Goal: Transaction & Acquisition: Book appointment/travel/reservation

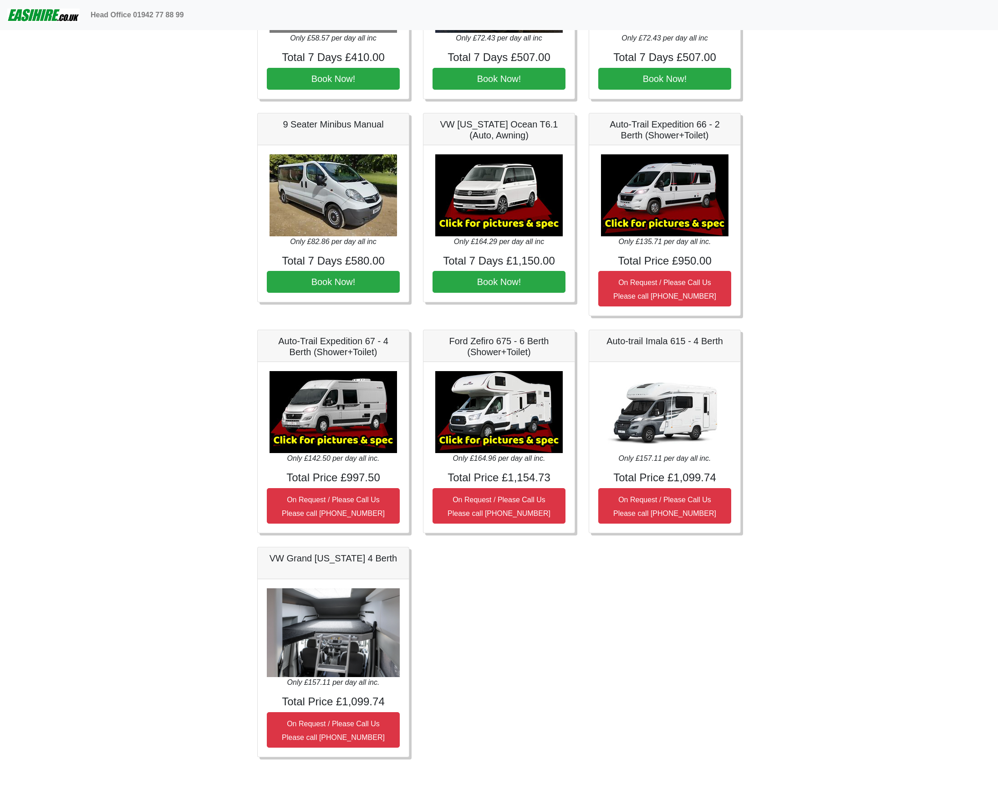
scroll to position [970, 0]
click at [493, 439] on img at bounding box center [498, 413] width 127 height 82
click at [495, 426] on img at bounding box center [498, 413] width 127 height 82
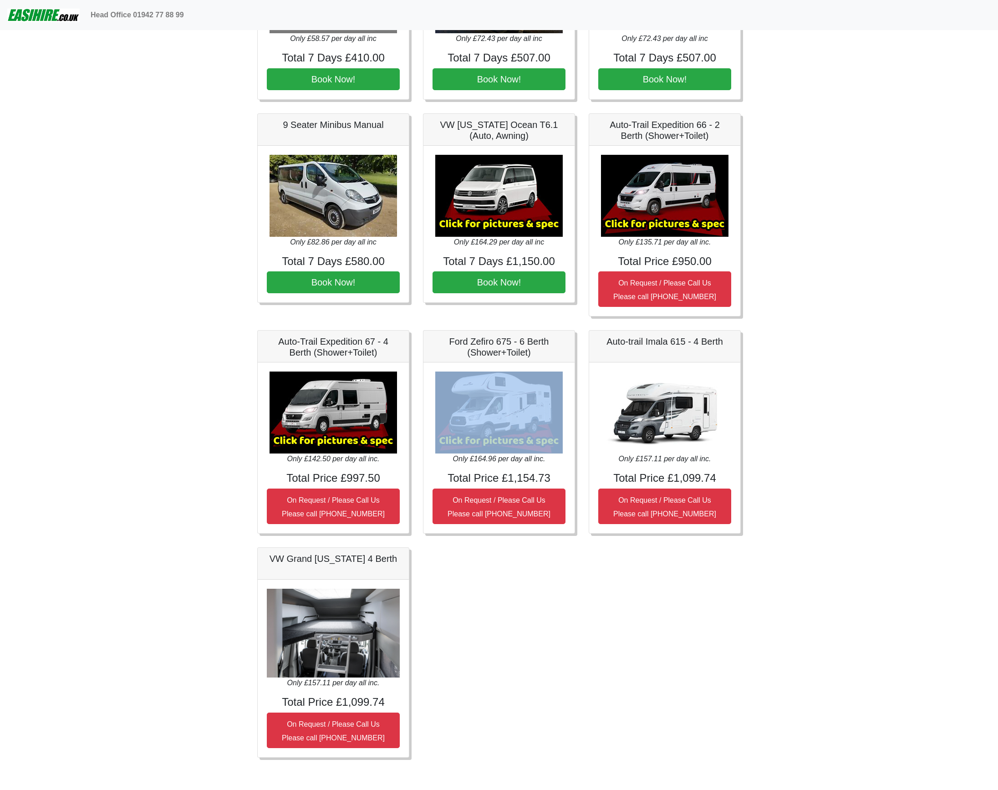
click at [495, 426] on img at bounding box center [498, 413] width 127 height 82
click at [669, 424] on img at bounding box center [664, 413] width 127 height 82
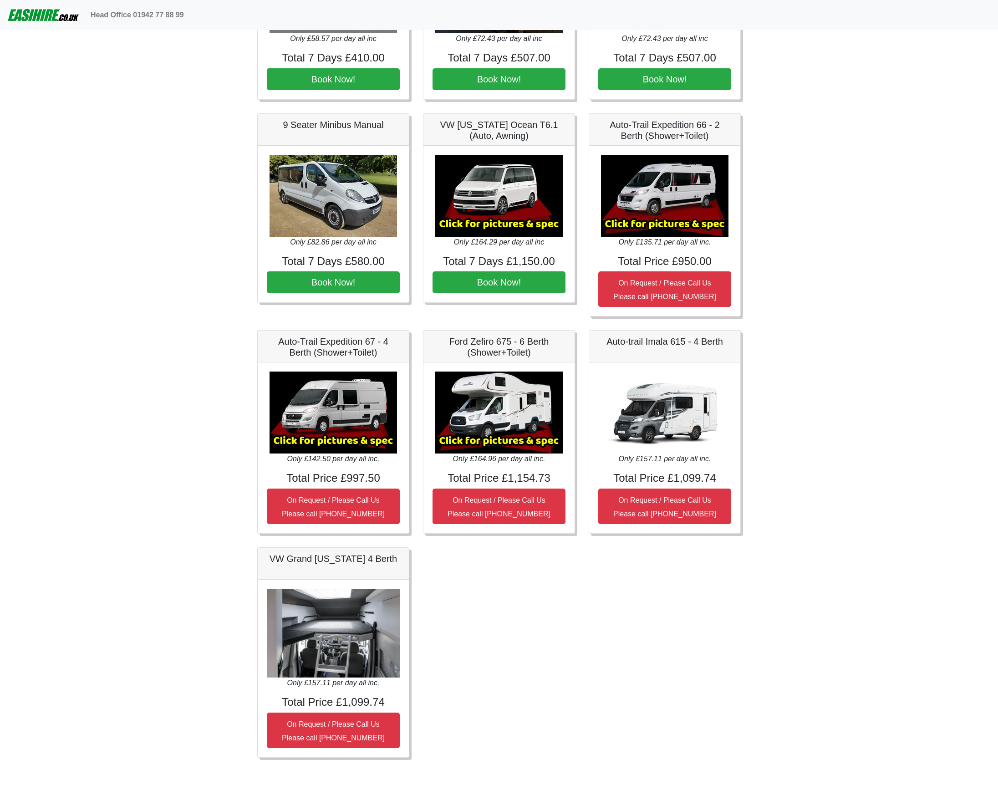
click at [498, 506] on button "On Request / Please Call Us Please call [PHONE_NUMBER]" at bounding box center [499, 507] width 133 height 36
click at [502, 403] on img at bounding box center [498, 413] width 127 height 82
click at [503, 440] on img at bounding box center [498, 413] width 127 height 82
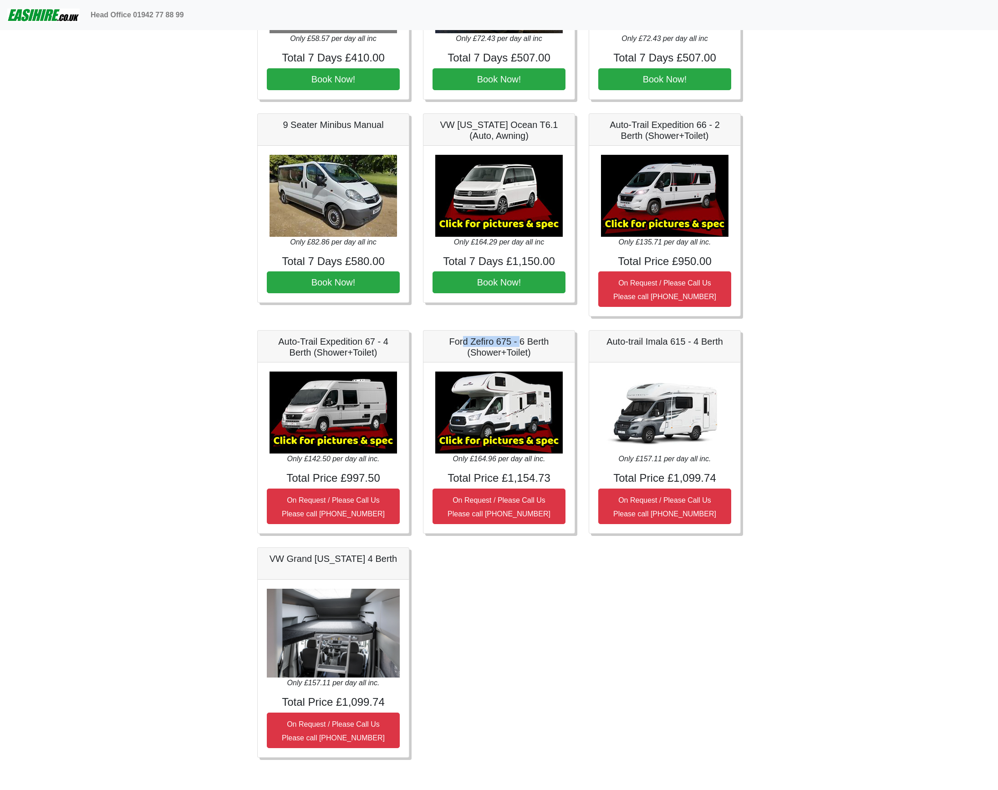
drag, startPoint x: 460, startPoint y: 341, endPoint x: 521, endPoint y: 341, distance: 61.0
click at [521, 341] on h5 "Ford Zefiro 675 - 6 Berth (Shower+Toilet)" at bounding box center [499, 347] width 133 height 22
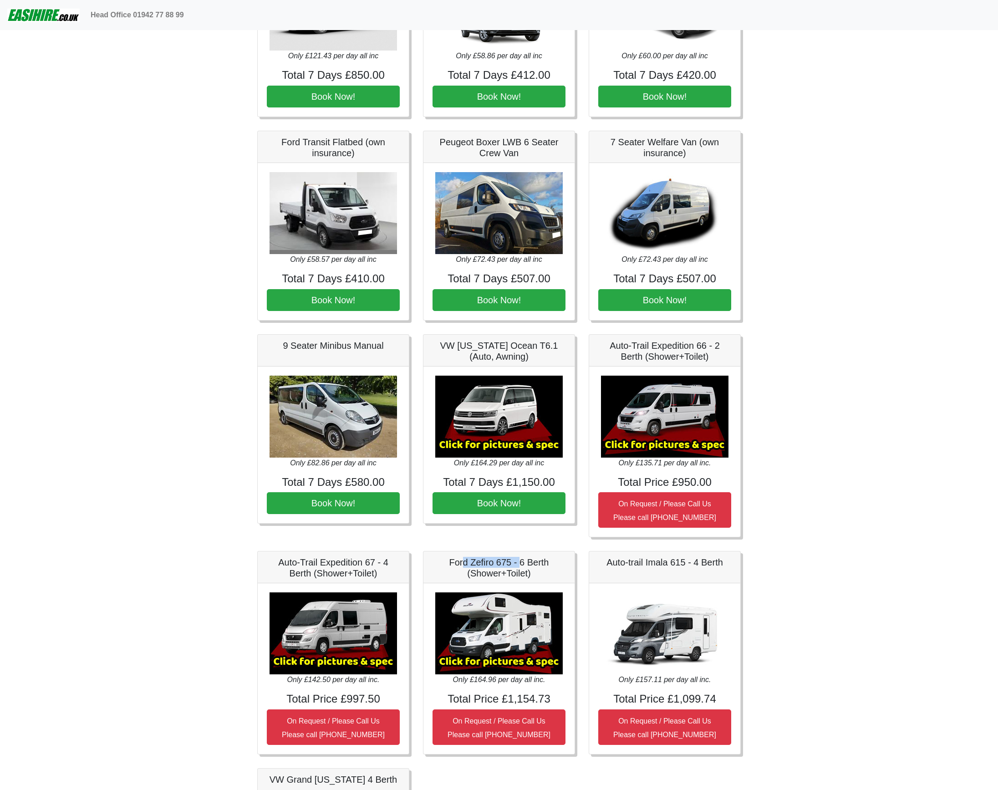
scroll to position [749, 0]
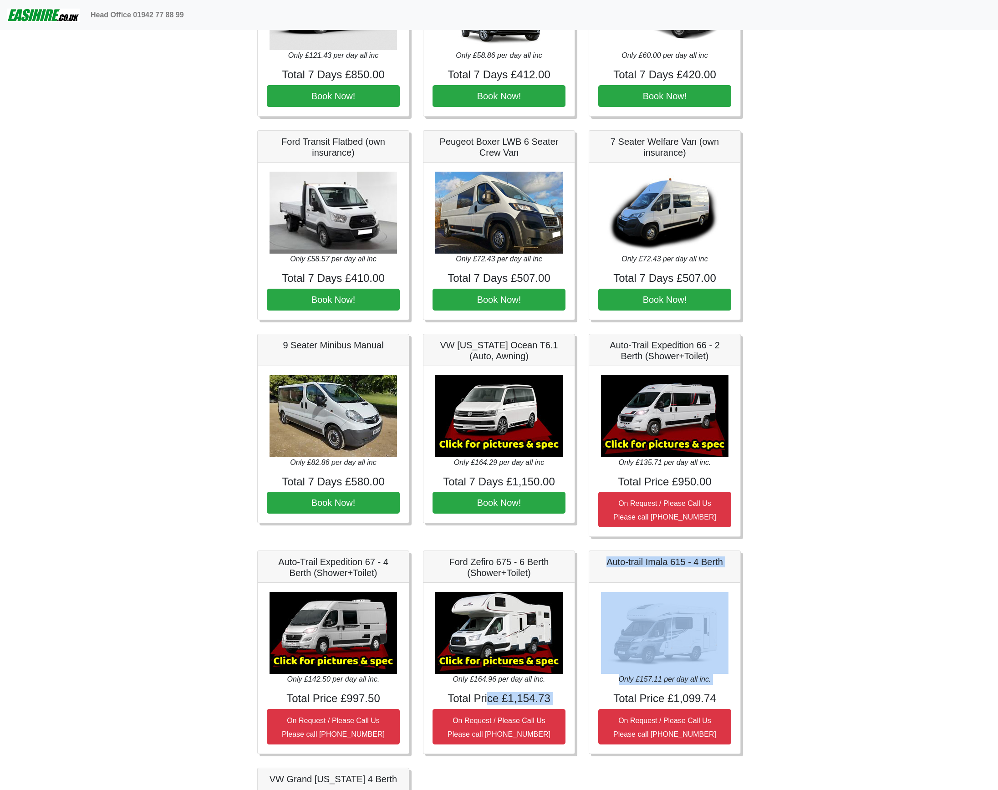
drag, startPoint x: 489, startPoint y: 694, endPoint x: 610, endPoint y: 694, distance: 120.7
click at [610, 694] on div "Fiat 500 3DR Manual Only £20.43 per day all inc Total 7 Days £143.00 Book Now! …" at bounding box center [498, 154] width 497 height 1675
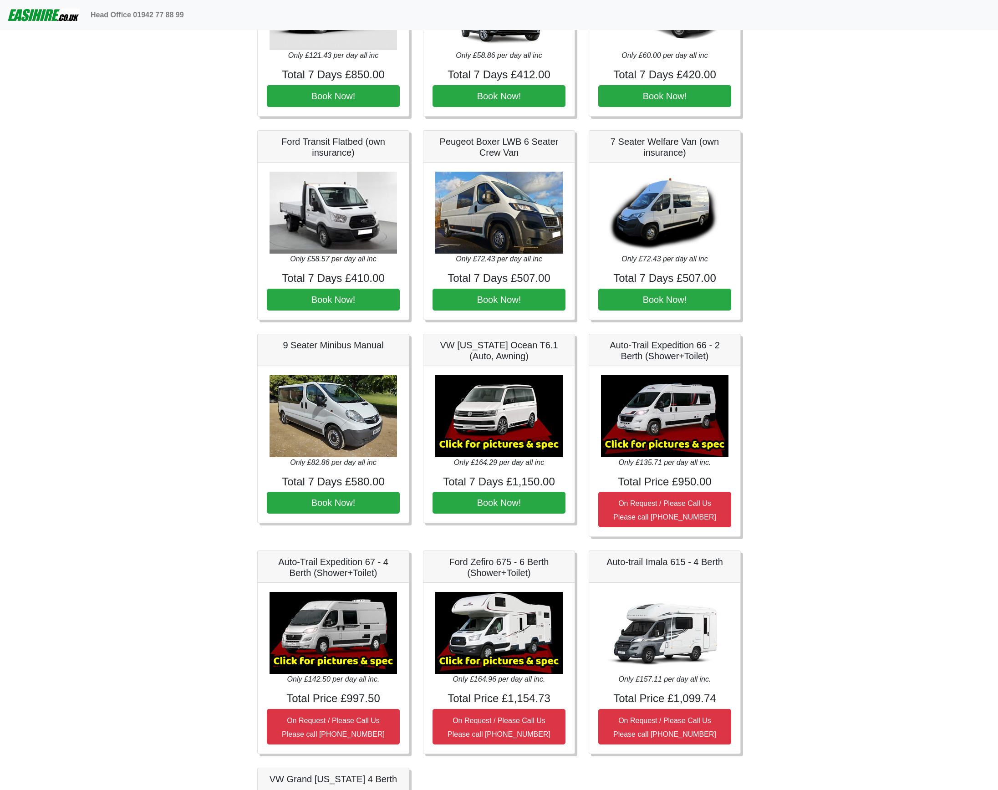
click at [505, 686] on div "Only £164.96 per day all inc. Total Price £1,154.73 On Request / Please Call Us…" at bounding box center [498, 668] width 151 height 171
drag, startPoint x: 449, startPoint y: 558, endPoint x: 549, endPoint y: 558, distance: 99.7
click at [549, 558] on h5 "Ford Zefiro 675 - 6 Berth (Shower+Toilet)" at bounding box center [499, 567] width 133 height 22
copy h5 "Ford Zefiro 675 - 6 Berth"
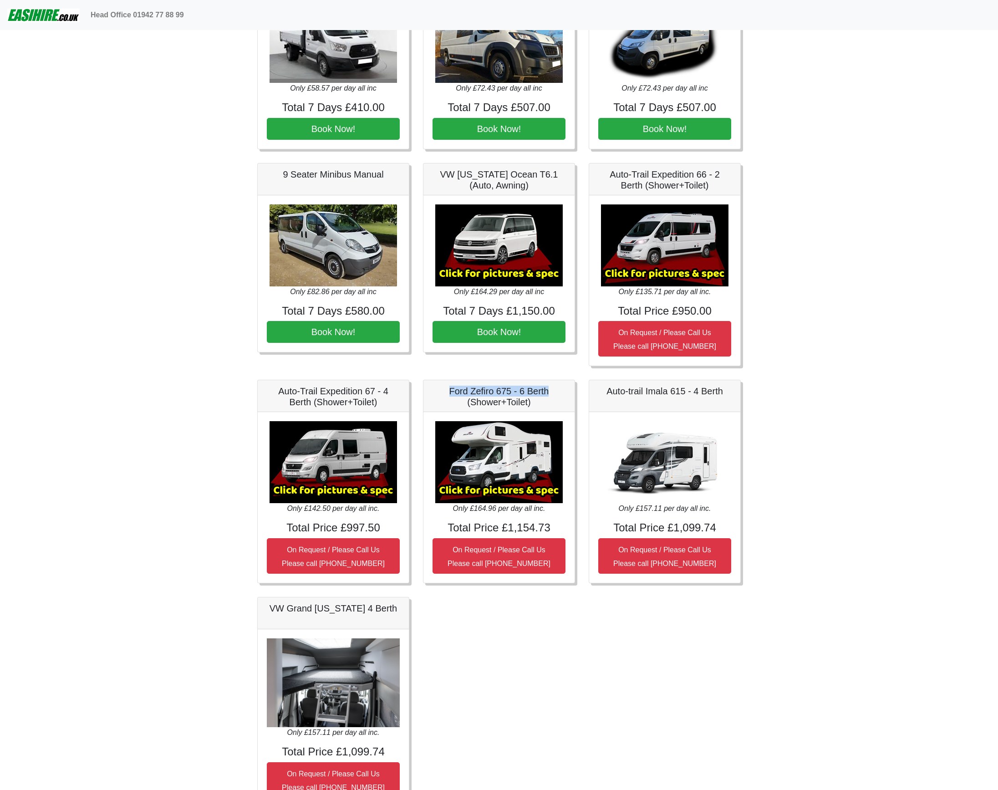
scroll to position [923, 0]
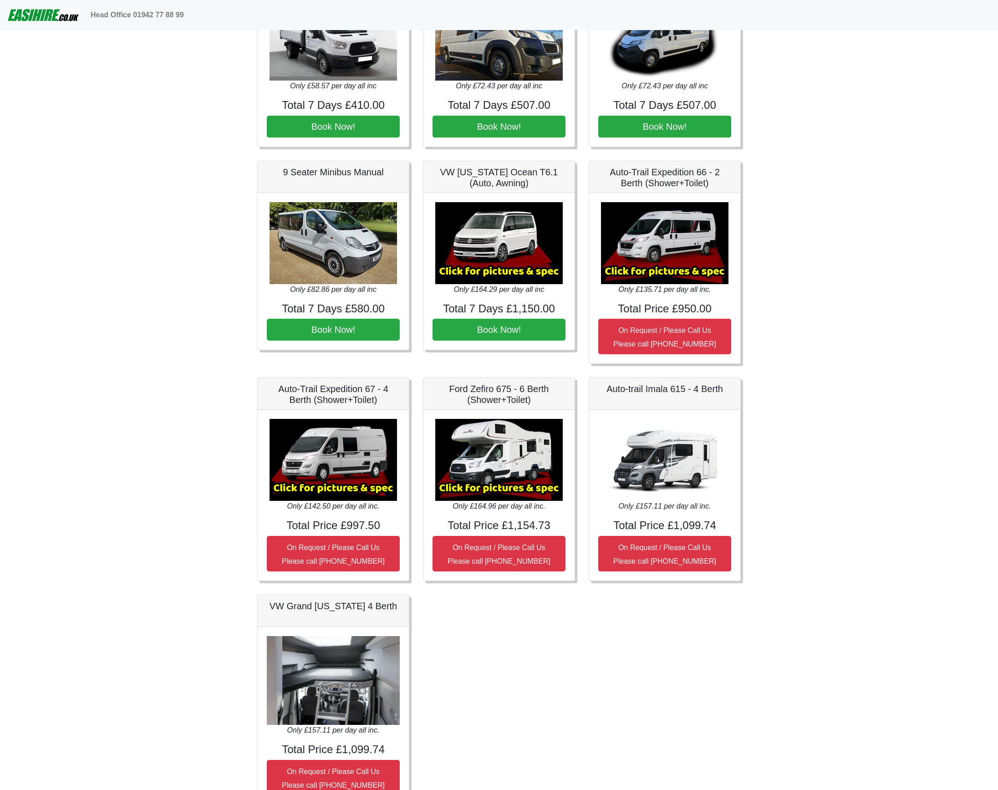
click at [510, 449] on img at bounding box center [498, 460] width 127 height 82
